Goal: Use online tool/utility: Utilize a website feature to perform a specific function

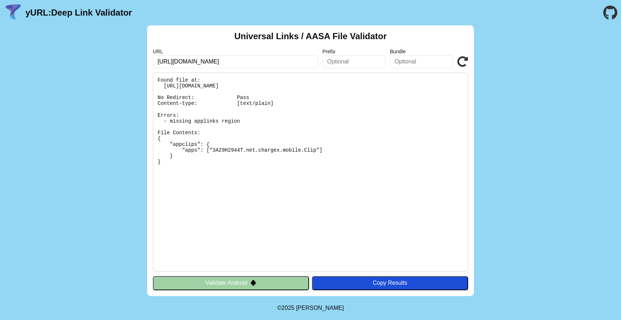
drag, startPoint x: 163, startPoint y: 86, endPoint x: 361, endPoint y: 202, distance: 228.7
click at [361, 202] on pre "Found file at: [URL][DOMAIN_NAME] No Redirect: Pass Content-type: [text/plain] …" at bounding box center [310, 172] width 315 height 199
click at [354, 58] on input "text" at bounding box center [354, 61] width 63 height 13
click at [336, 150] on pre "Found file at: [URL][DOMAIN_NAME] No Redirect: Pass Content-type: [application/…" at bounding box center [310, 172] width 315 height 199
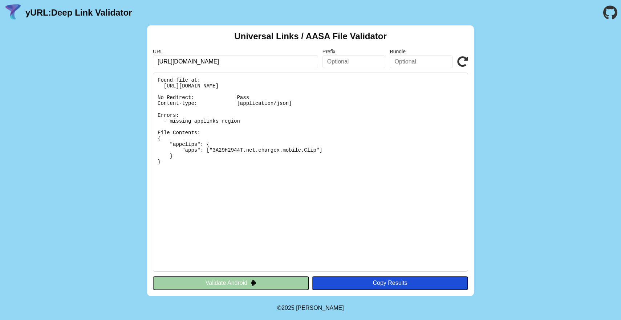
click at [336, 150] on pre "Found file at: [URL][DOMAIN_NAME] No Redirect: Pass Content-type: [application/…" at bounding box center [310, 172] width 315 height 199
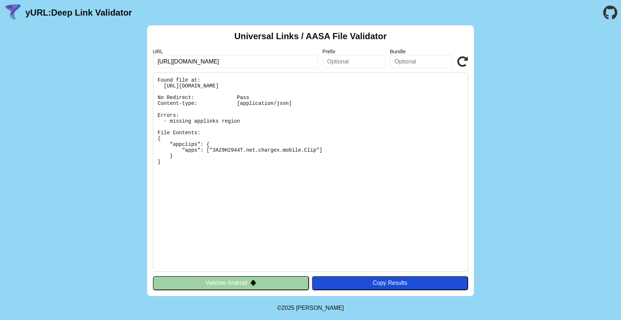
click at [336, 150] on pre "Found file at: [URL][DOMAIN_NAME] No Redirect: Pass Content-type: [application/…" at bounding box center [310, 172] width 315 height 199
click at [336, 127] on pre "Found file at: [URL][DOMAIN_NAME] No Redirect: Pass Content-type: [application/…" at bounding box center [310, 172] width 315 height 199
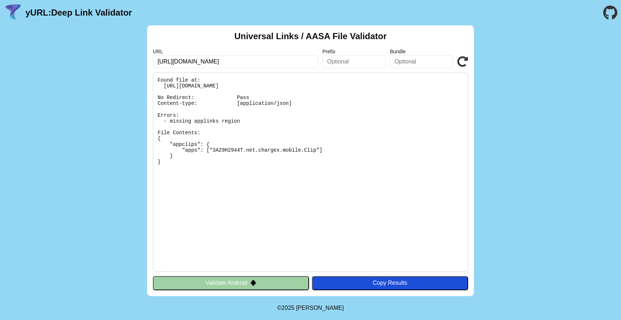
drag, startPoint x: 258, startPoint y: 169, endPoint x: 256, endPoint y: 210, distance: 40.3
click at [256, 210] on pre "Found file at: [URL][DOMAIN_NAME] No Redirect: Pass Content-type: [application/…" at bounding box center [310, 172] width 315 height 199
click at [358, 171] on pre "Found file at: [URL][DOMAIN_NAME] No Redirect: Pass Content-type: [application/…" at bounding box center [310, 172] width 315 height 199
drag, startPoint x: 248, startPoint y: 181, endPoint x: 167, endPoint y: 208, distance: 85.9
click at [167, 208] on pre "Found file at: [URL][DOMAIN_NAME] No Redirect: Pass Content-type: [application/…" at bounding box center [310, 172] width 315 height 199
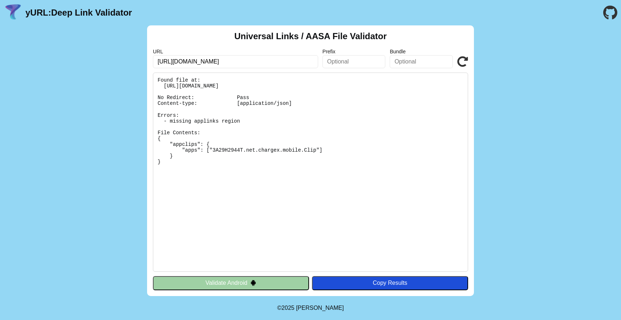
click at [167, 208] on pre "Found file at: [URL][DOMAIN_NAME] No Redirect: Pass Content-type: [application/…" at bounding box center [310, 172] width 315 height 199
click at [296, 149] on pre "Found file at: [URL][DOMAIN_NAME] No Redirect: Pass Content-type: [application/…" at bounding box center [310, 172] width 315 height 199
